Goal: Check status: Check status

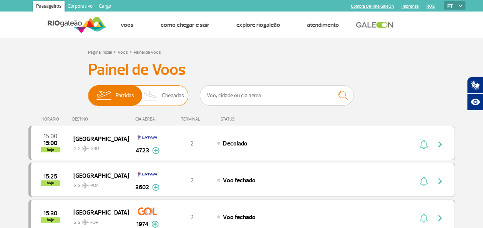
click at [175, 94] on span "Chegadas" at bounding box center [173, 96] width 22 height 20
click at [88, 92] on input "Partidas Chegadas" at bounding box center [88, 92] width 0 height 0
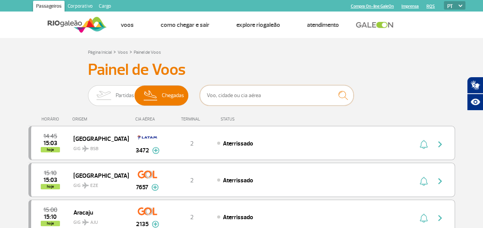
click at [270, 94] on input "text" at bounding box center [277, 95] width 154 height 20
click at [275, 79] on h3 "Painel de Voos" at bounding box center [242, 69] width 308 height 19
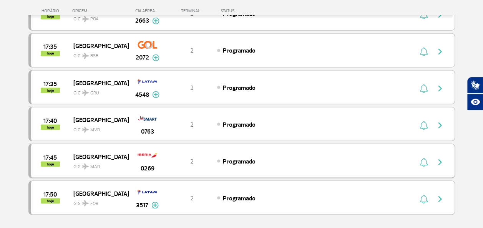
scroll to position [692, 0]
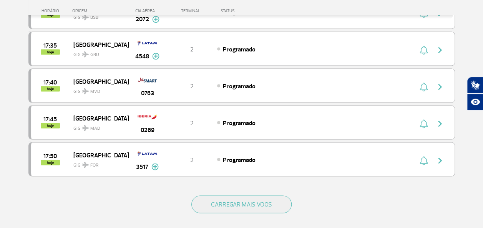
click at [234, 208] on div "CARREGAR MAIS VOOS" at bounding box center [241, 217] width 427 height 62
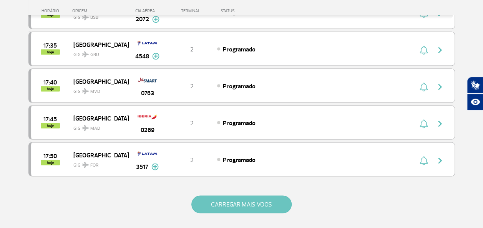
click at [234, 196] on button "CARREGAR MAIS VOOS" at bounding box center [241, 205] width 100 height 18
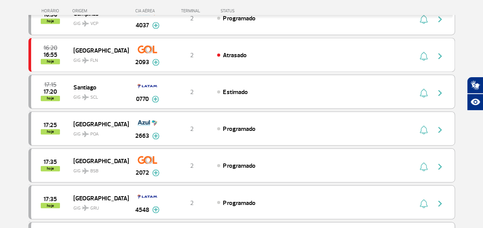
scroll to position [615, 0]
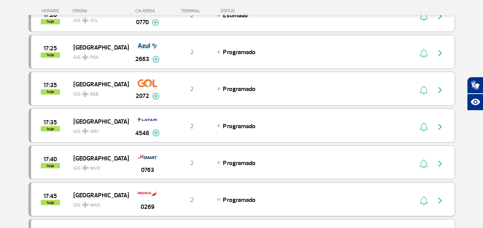
click at [93, 198] on span "GIG MAD" at bounding box center [97, 203] width 49 height 11
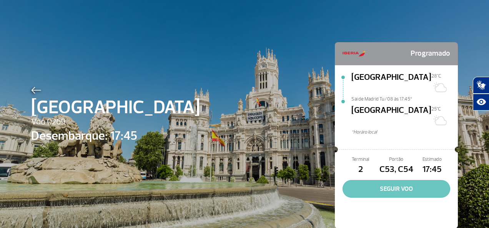
click at [419, 180] on button "SEGUIR VOO" at bounding box center [397, 189] width 108 height 18
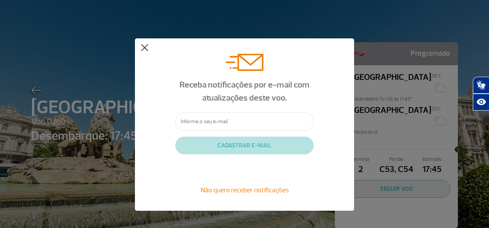
click at [145, 46] on button at bounding box center [145, 48] width 8 height 8
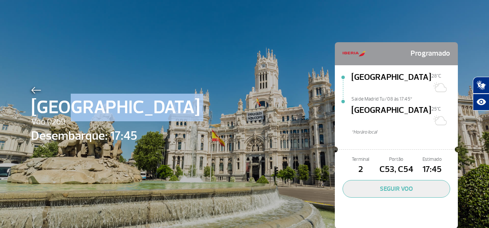
drag, startPoint x: 66, startPoint y: 120, endPoint x: 30, endPoint y: 122, distance: 36.2
click at [31, 122] on div "Madrid Voo 0269 Desembarque: 17:45" at bounding box center [115, 147] width 169 height 125
drag, startPoint x: 30, startPoint y: 122, endPoint x: 22, endPoint y: 127, distance: 9.5
click at [22, 127] on div "Madrid Voo 0269 Desembarque: 17:45 Programado Madrid 28°C Sai de Madrid Tu/08 à…" at bounding box center [244, 124] width 489 height 248
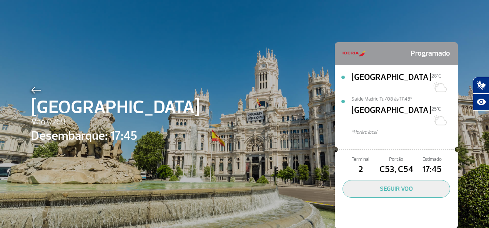
click at [40, 125] on span "Voo 0269" at bounding box center [115, 122] width 169 height 13
drag, startPoint x: 29, startPoint y: 120, endPoint x: 62, endPoint y: 120, distance: 32.3
click at [62, 120] on span "Voo 0269" at bounding box center [115, 122] width 169 height 13
copy span "Voo 0269"
